Goal: Navigation & Orientation: Understand site structure

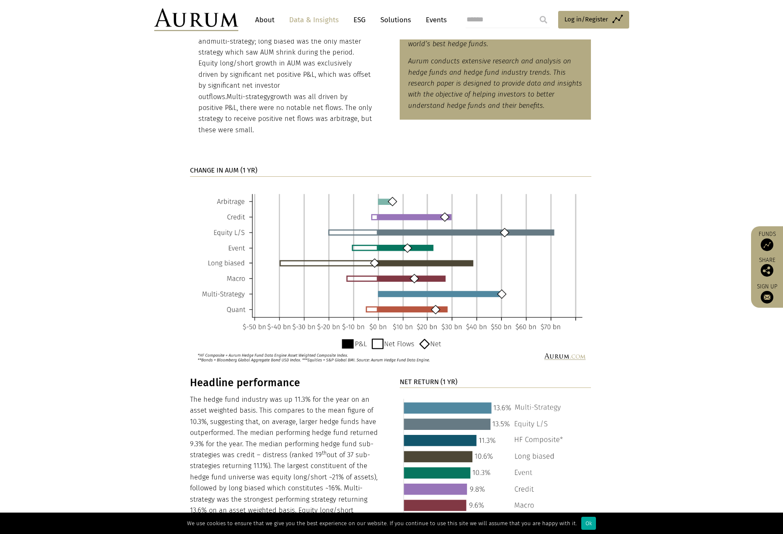
scroll to position [555, 0]
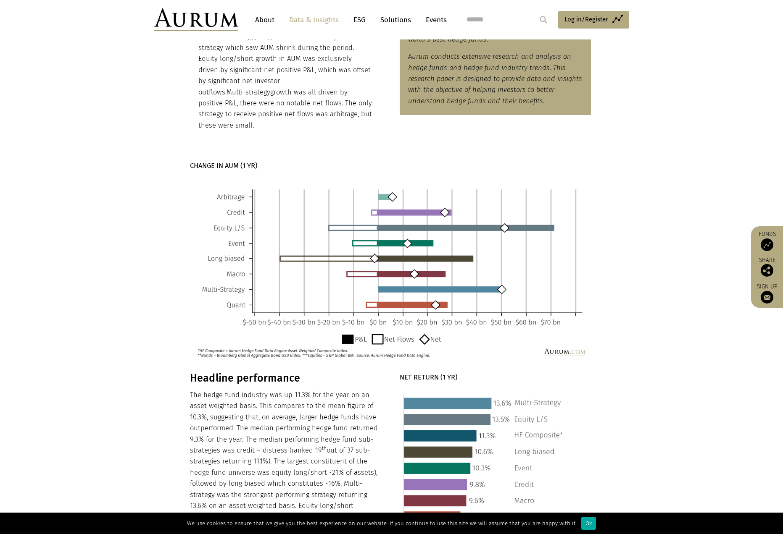
click at [170, 17] on img at bounding box center [196, 19] width 84 height 23
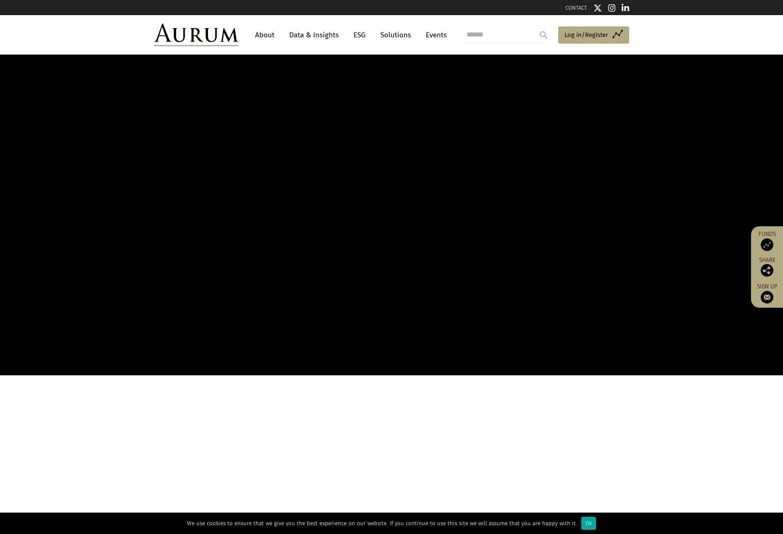
click at [277, 35] on link "About" at bounding box center [265, 35] width 28 height 16
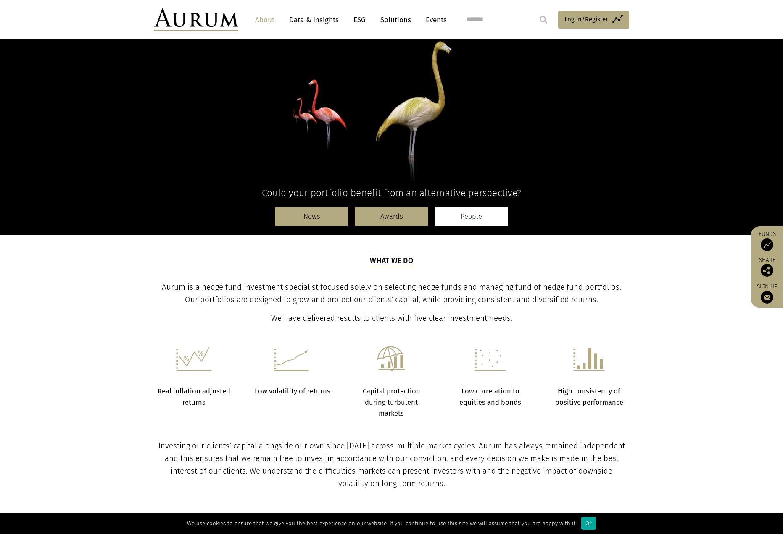
scroll to position [303, 0]
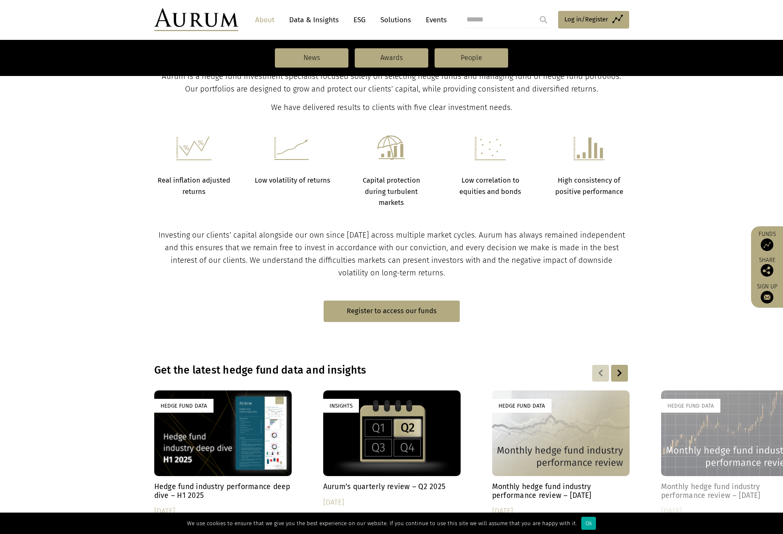
click at [323, 20] on link "Data & Insights" at bounding box center [314, 20] width 58 height 16
